Goal: Transaction & Acquisition: Purchase product/service

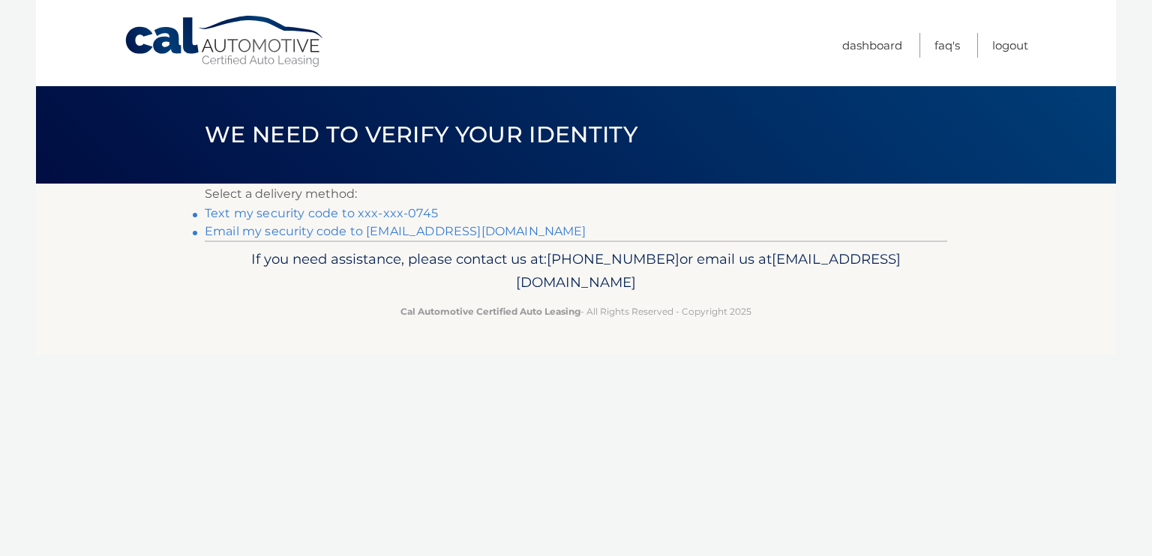
click at [381, 211] on link "Text my security code to xxx-xxx-0745" at bounding box center [321, 213] width 233 height 14
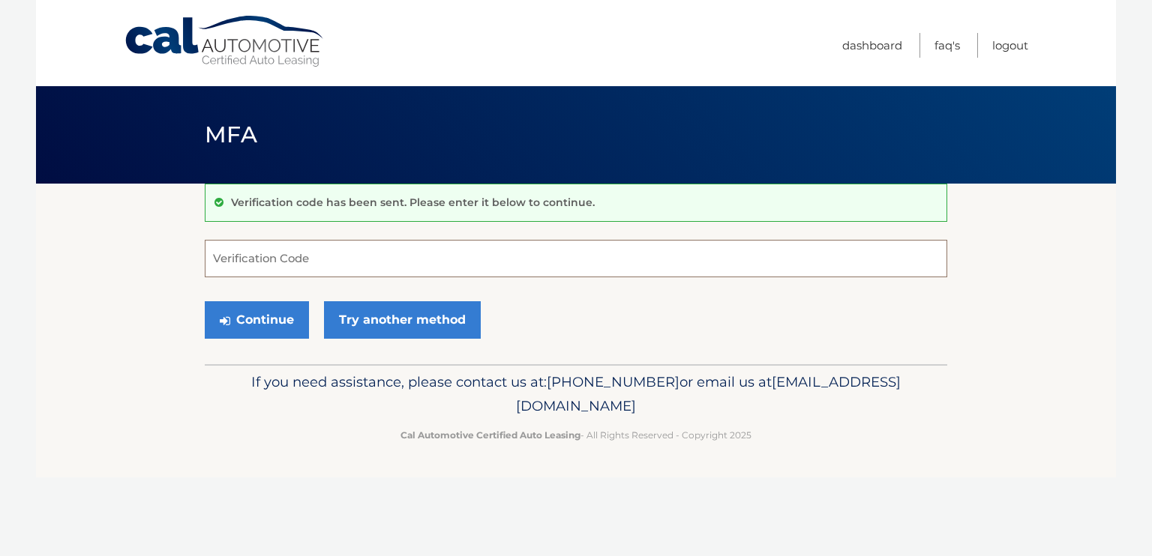
click at [257, 258] on input "Verification Code" at bounding box center [576, 258] width 742 height 37
type input "442052"
click at [258, 323] on button "Continue" at bounding box center [257, 319] width 104 height 37
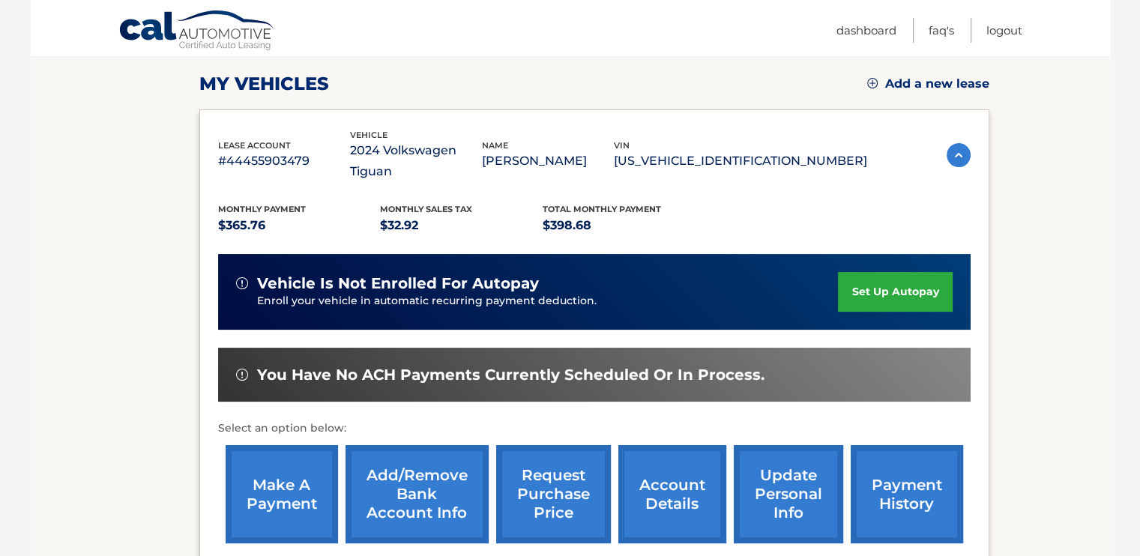
scroll to position [203, 0]
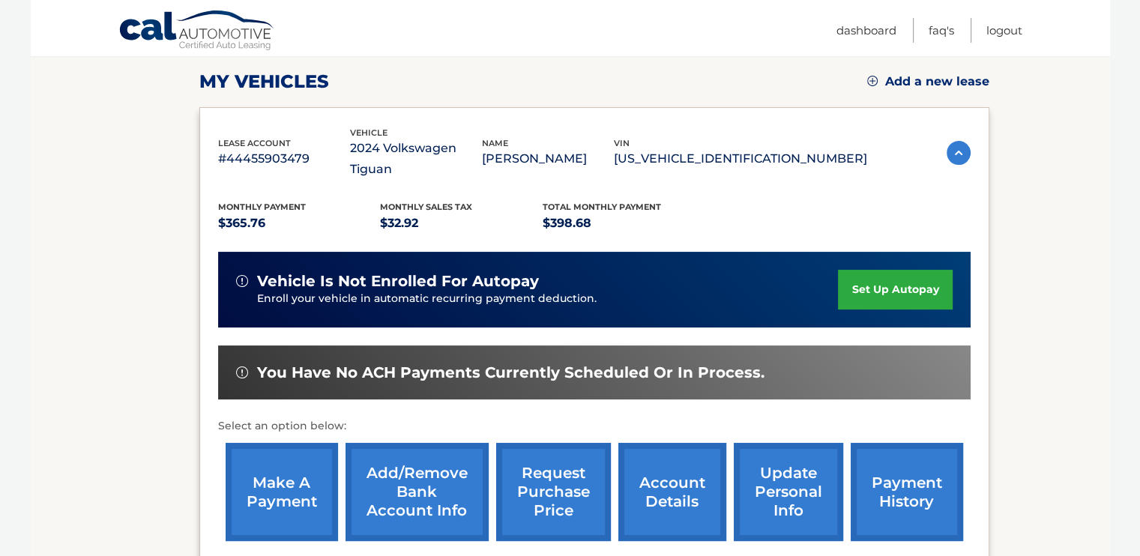
click at [286, 463] on link "make a payment" at bounding box center [282, 492] width 112 height 98
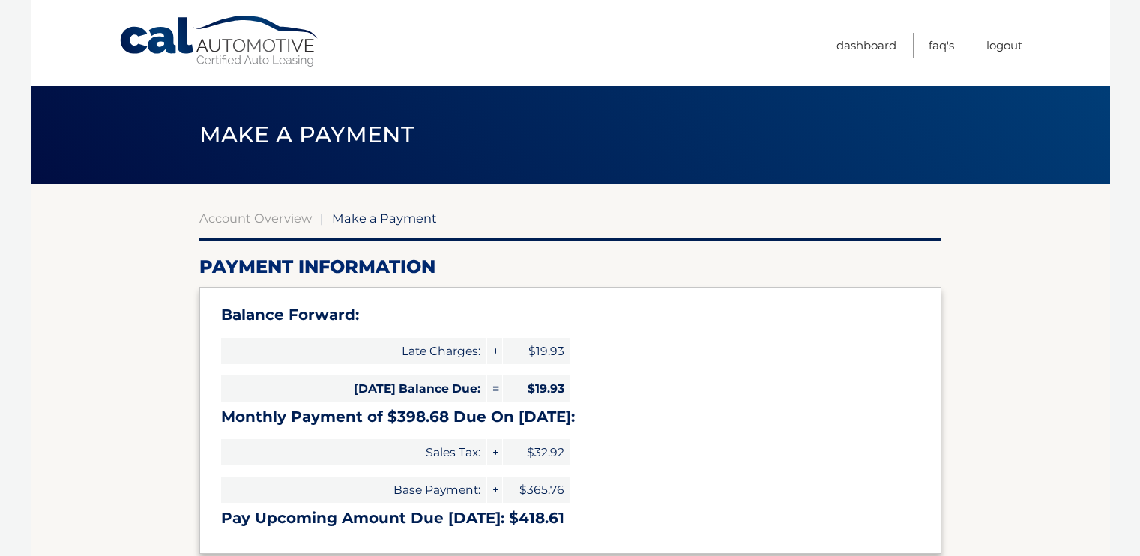
select select "NGRhNjU1NTYtZTJhNS00NzY0LTg3YmYtNGRhZjY4YzBjMDI2"
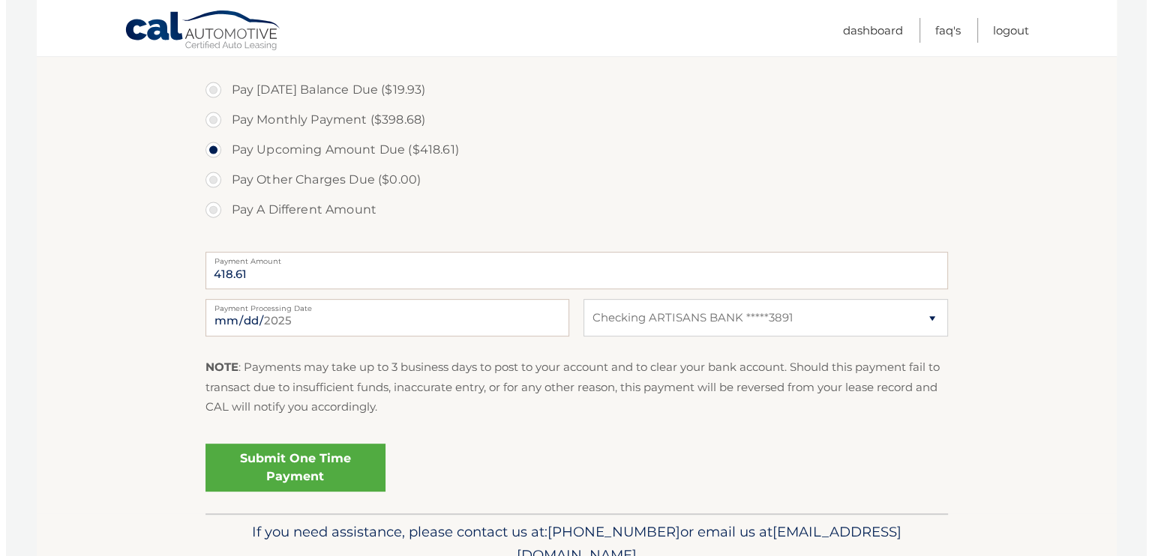
scroll to position [578, 0]
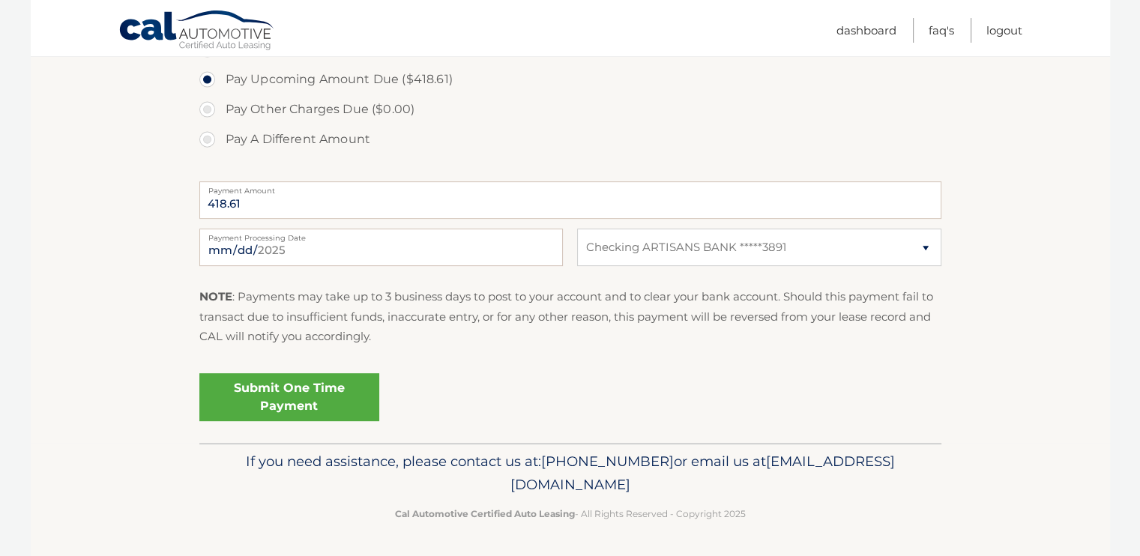
click at [288, 403] on link "Submit One Time Payment" at bounding box center [289, 397] width 180 height 48
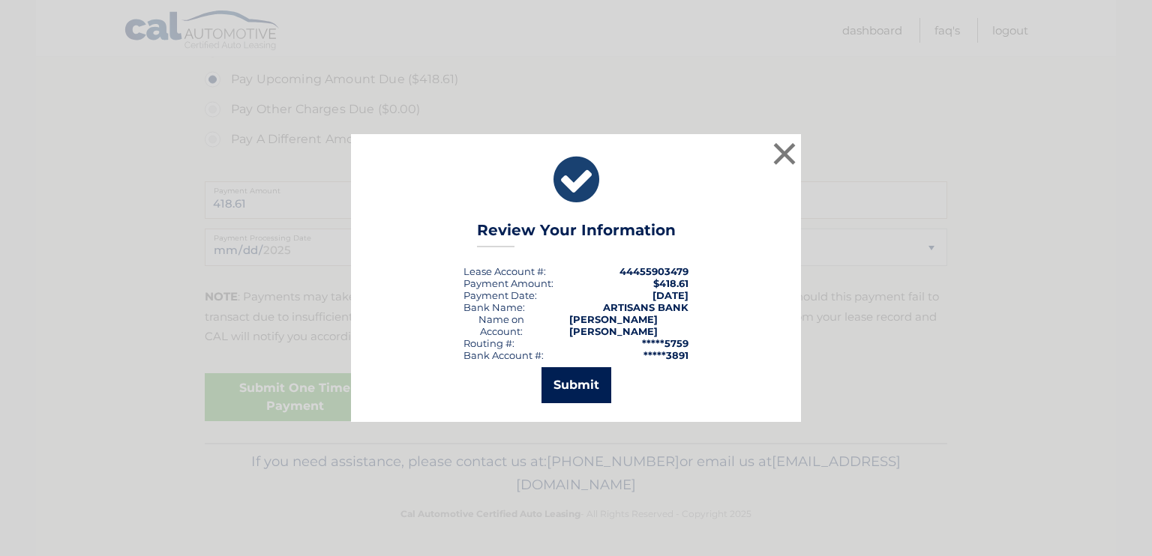
click at [578, 379] on button "Submit" at bounding box center [576, 385] width 70 height 36
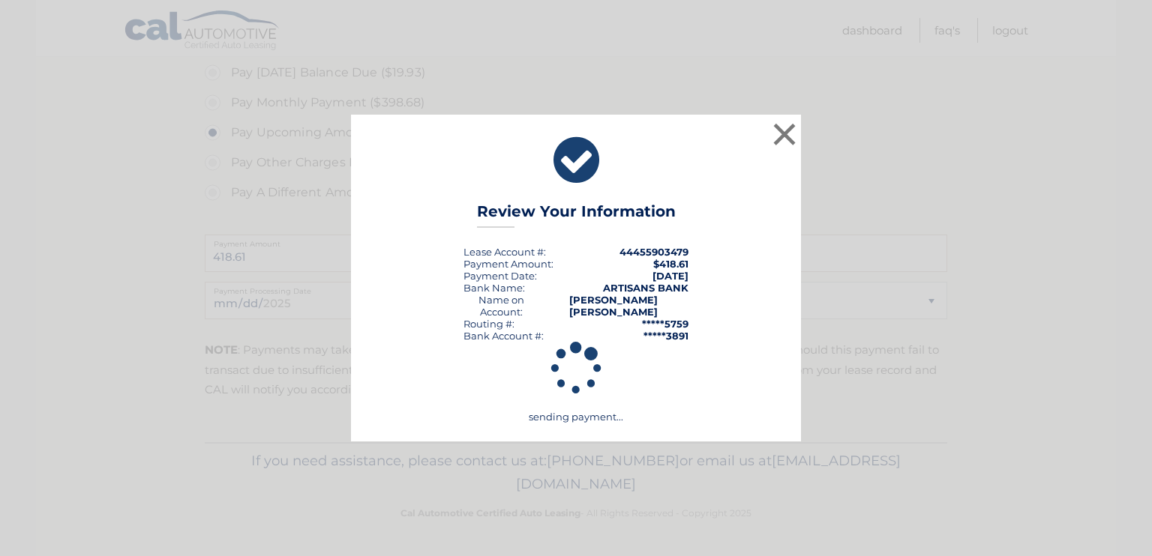
scroll to position [524, 0]
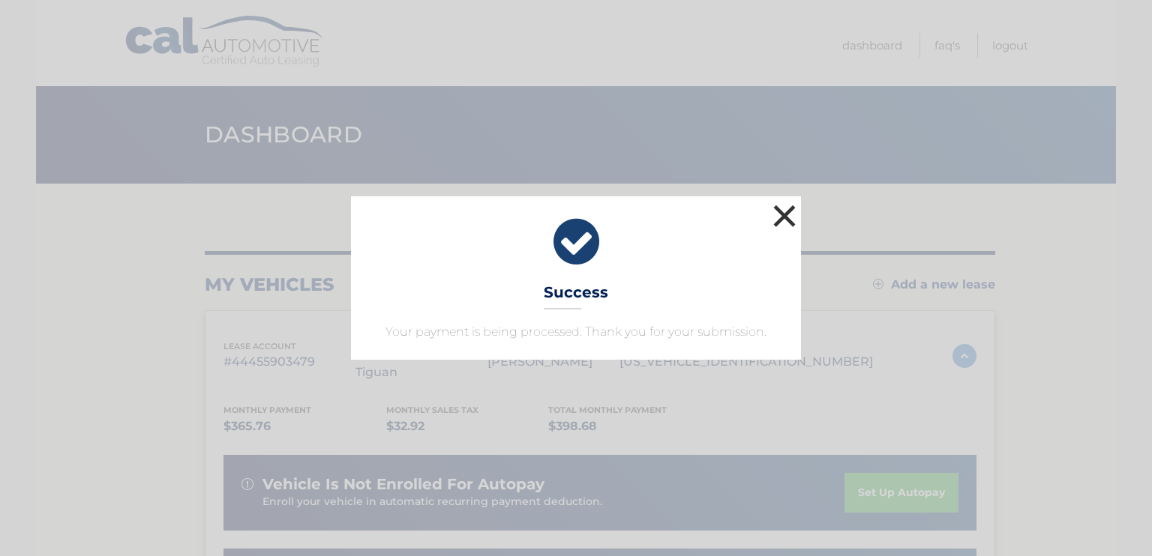
click at [784, 208] on button "×" at bounding box center [784, 216] width 30 height 30
